Goal: Task Accomplishment & Management: Use online tool/utility

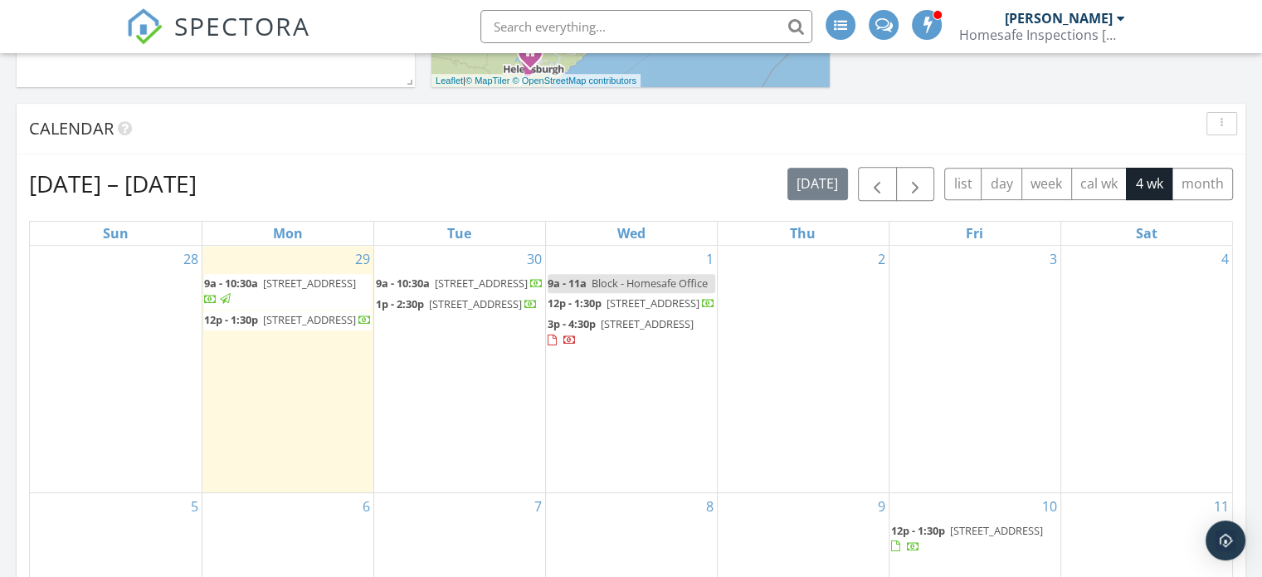
scroll to position [1536, 1287]
click at [280, 320] on span "3 Loombah St, Bilgola Plateau 2107" at bounding box center [309, 319] width 93 height 15
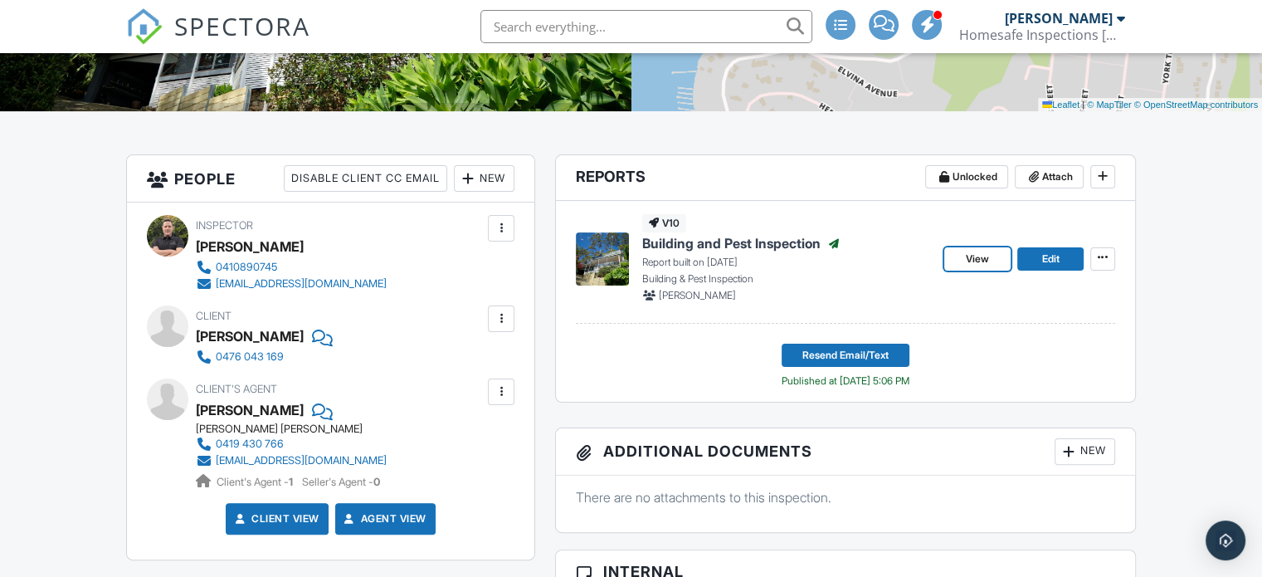
click at [954, 252] on link "View" at bounding box center [977, 258] width 66 height 23
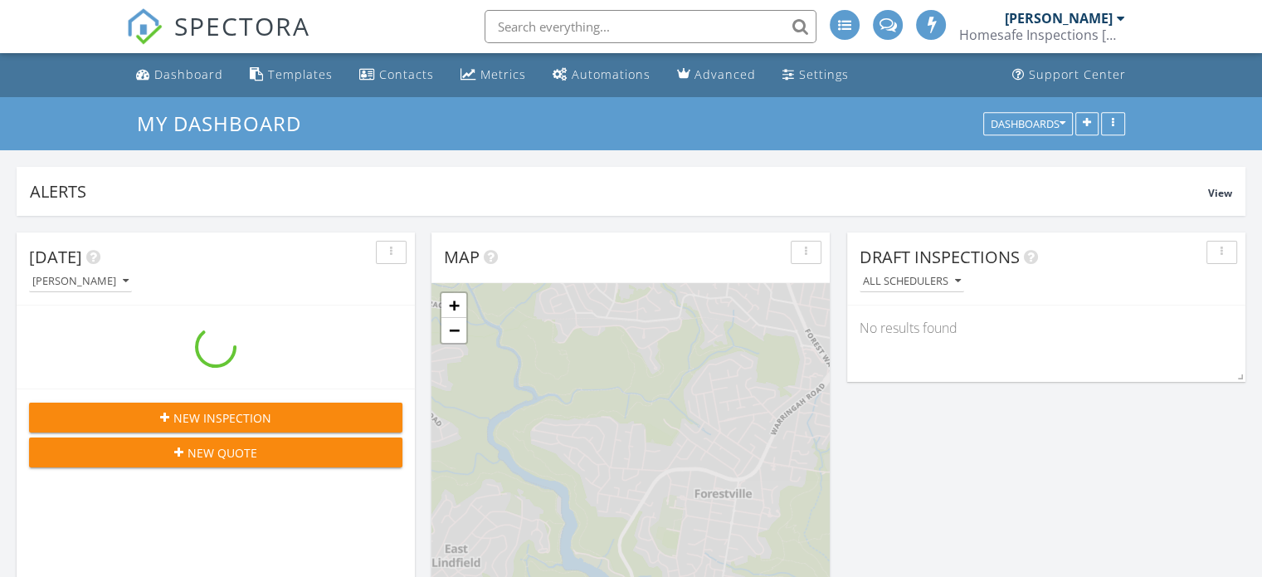
click at [545, 27] on input "text" at bounding box center [650, 26] width 332 height 33
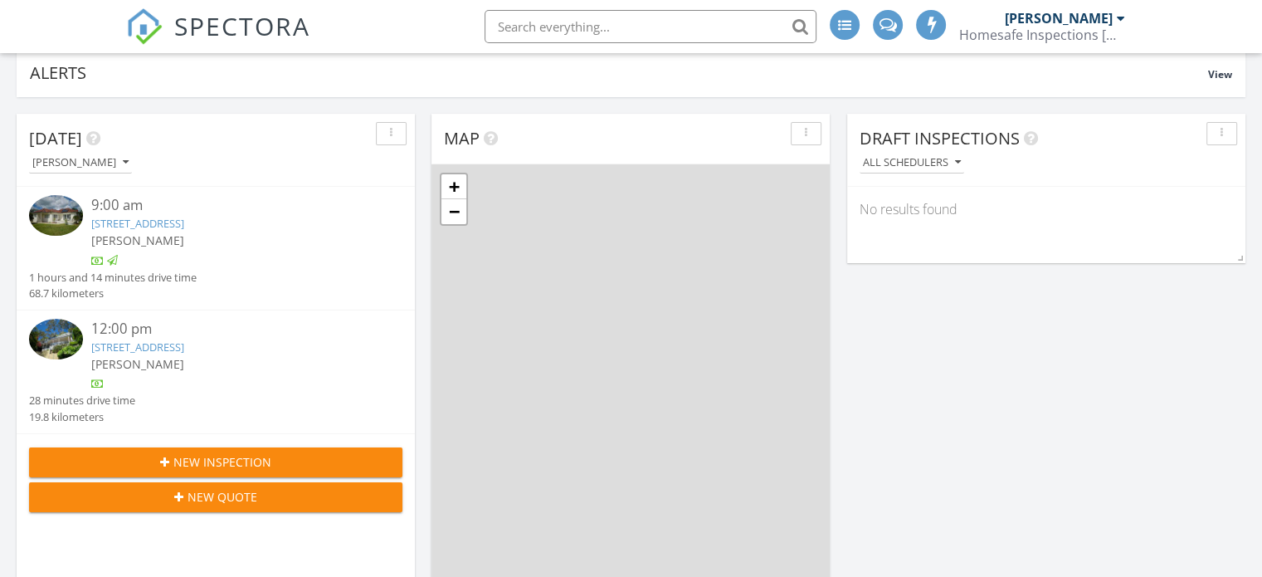
scroll to position [626, 0]
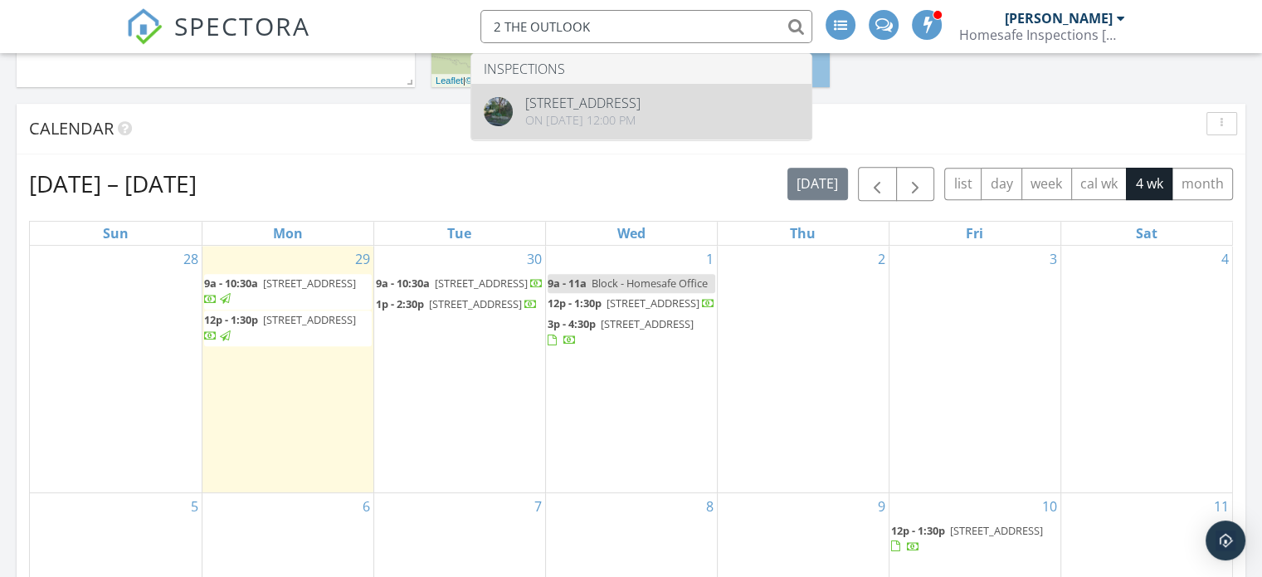
type input "2 THE OUTLOOK"
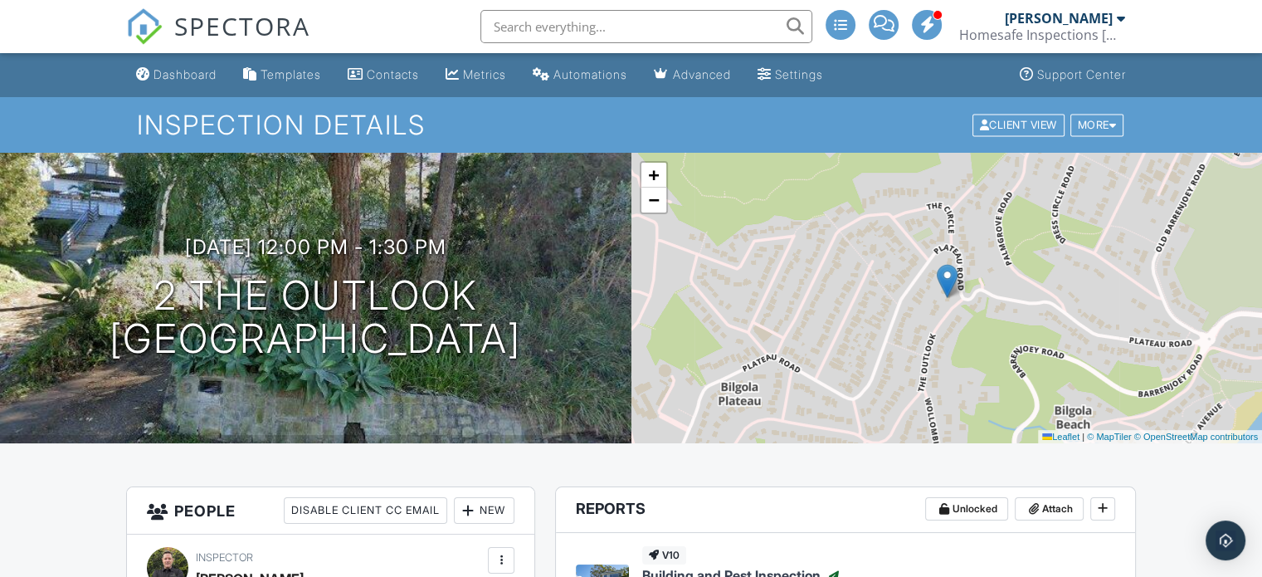
scroll to position [332, 0]
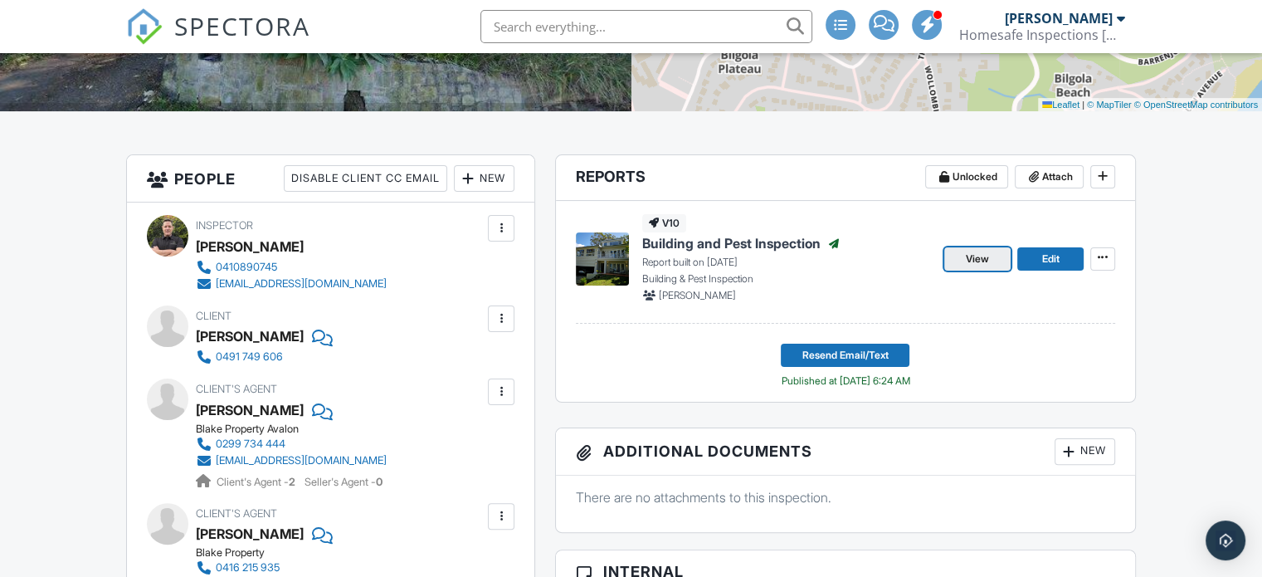
click at [976, 251] on span "View" at bounding box center [977, 259] width 23 height 17
